Goal: Task Accomplishment & Management: Manage account settings

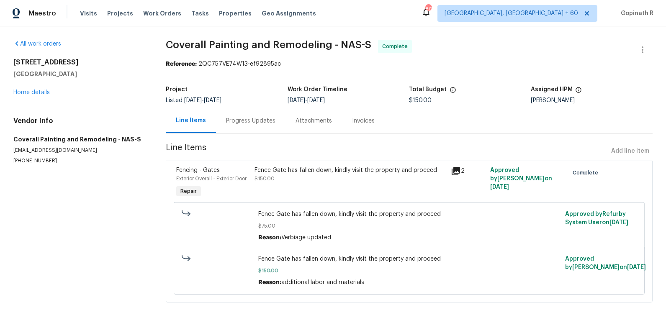
click at [208, 65] on div "Reference: 2QC757VE74W13-ef92895ac" at bounding box center [409, 64] width 487 height 8
copy div "2QC757VE74W13"
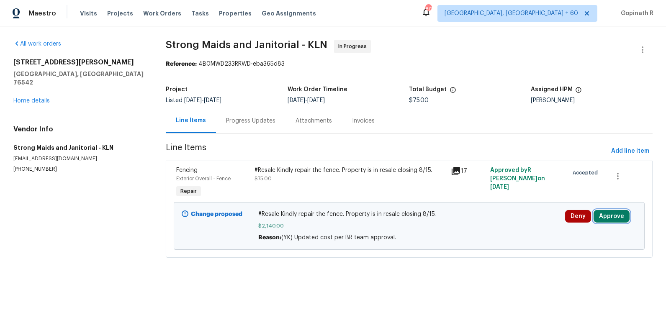
click at [607, 218] on button "Approve" at bounding box center [612, 216] width 36 height 13
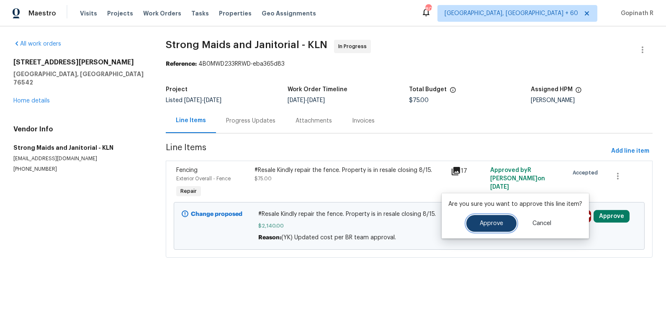
click at [488, 216] on button "Approve" at bounding box center [491, 223] width 50 height 17
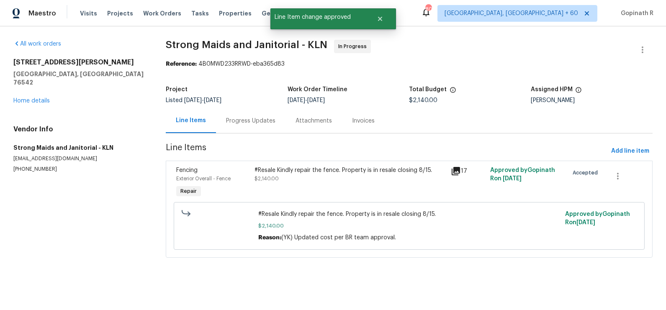
click at [210, 66] on div "Reference: 4B0MWD233RRWD-eba365d83" at bounding box center [409, 64] width 487 height 8
copy div "4B0MWD233RRWD"
